Goal: Transaction & Acquisition: Purchase product/service

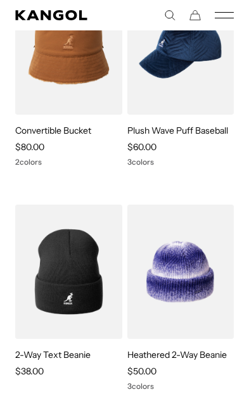
click at [0, 0] on img at bounding box center [0, 0] width 0 height 0
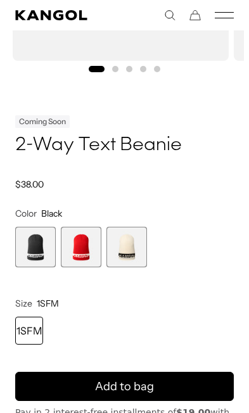
click at [124, 380] on icon "submit" at bounding box center [124, 386] width 23 height 23
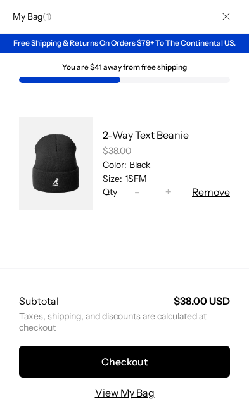
click at [124, 377] on button "Checkout" at bounding box center [124, 362] width 211 height 32
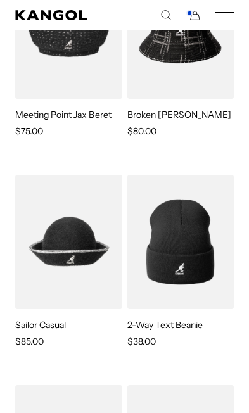
click at [196, 18] on icon "Cart" at bounding box center [193, 15] width 15 height 11
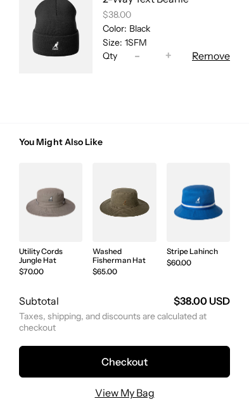
scroll to position [137, 0]
click at [134, 362] on button "Checkout" at bounding box center [124, 362] width 211 height 32
click at [144, 362] on button "Checkout" at bounding box center [124, 362] width 211 height 32
click at [141, 363] on button "Checkout" at bounding box center [124, 362] width 211 height 32
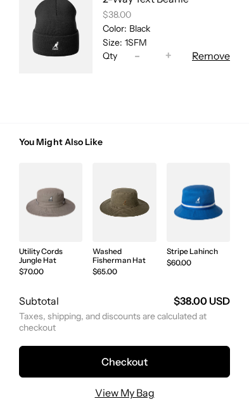
click at [130, 393] on link "View My Bag" at bounding box center [125, 392] width 60 height 15
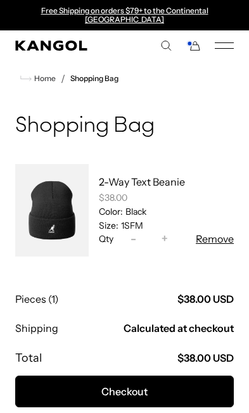
click at [134, 387] on button "Checkout" at bounding box center [124, 392] width 219 height 32
